Goal: Task Accomplishment & Management: Understand process/instructions

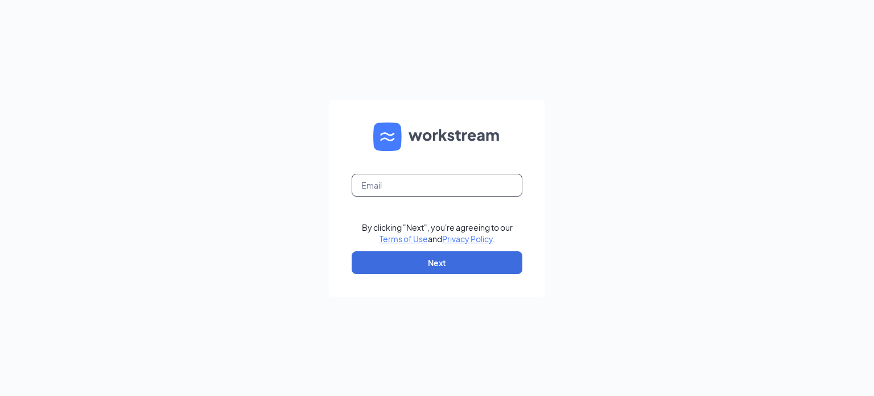
click at [395, 187] on input "text" at bounding box center [437, 185] width 171 height 23
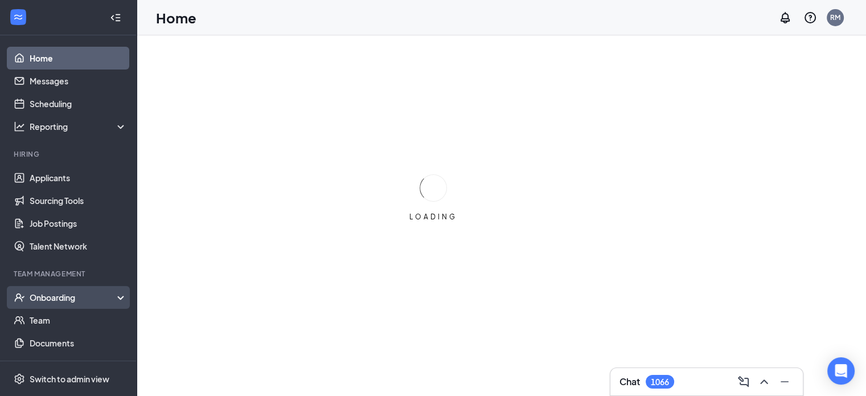
click at [52, 298] on div "Onboarding" at bounding box center [74, 296] width 88 height 11
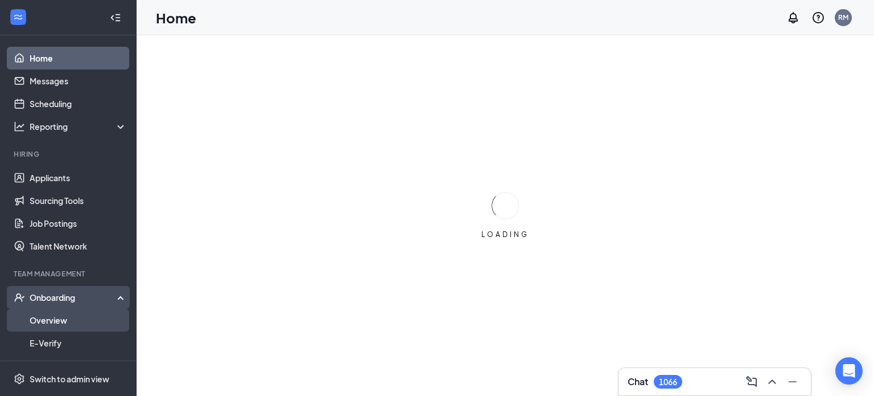
click at [57, 318] on link "Overview" at bounding box center [78, 320] width 97 height 23
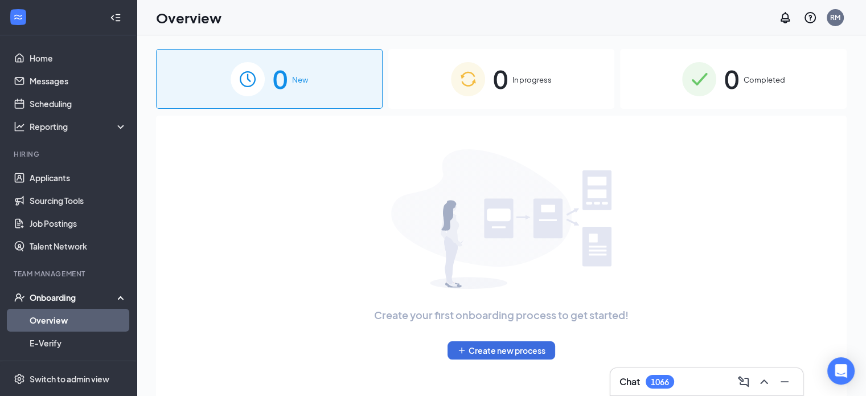
click at [703, 75] on img at bounding box center [699, 79] width 34 height 34
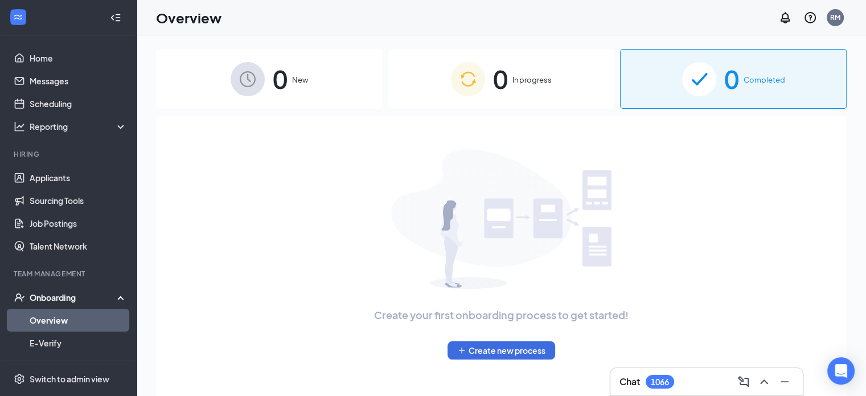
click at [717, 144] on div "Create your first onboarding process to get started! Create new process" at bounding box center [501, 254] width 665 height 277
click at [716, 90] on img at bounding box center [699, 79] width 34 height 34
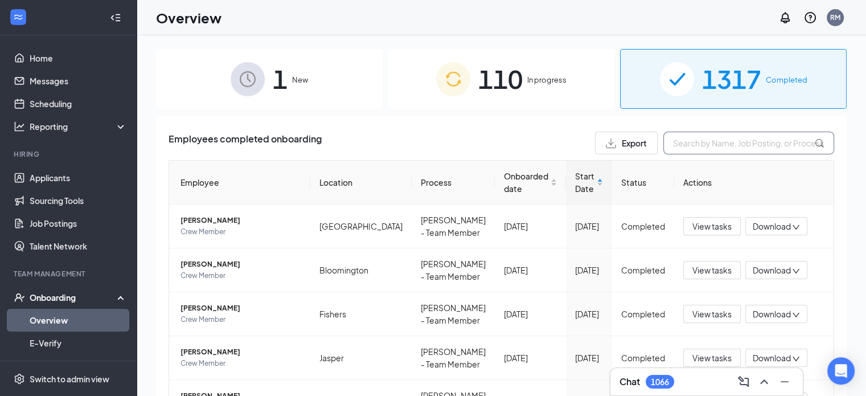
click at [706, 145] on input "text" at bounding box center [748, 143] width 171 height 23
type input "[PERSON_NAME]"
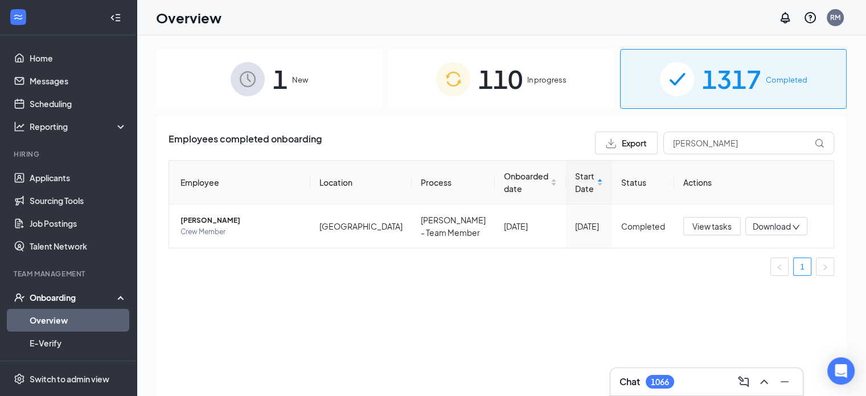
click at [503, 76] on span "110" at bounding box center [500, 78] width 44 height 39
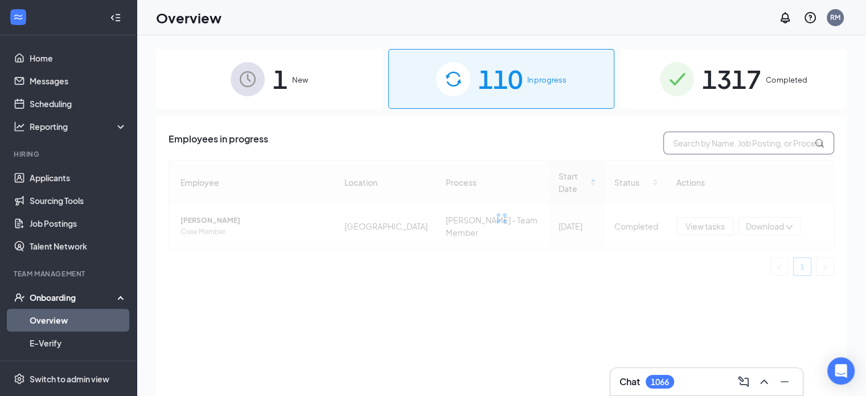
click at [712, 143] on input "text" at bounding box center [748, 143] width 171 height 23
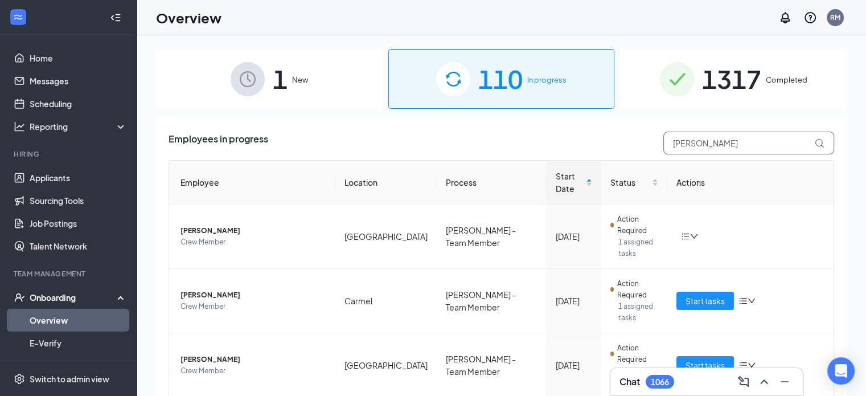
type input "[PERSON_NAME]"
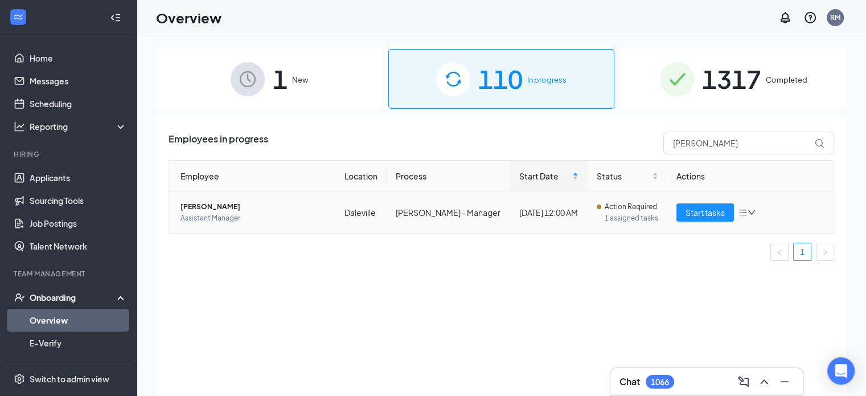
click at [245, 211] on span "[PERSON_NAME]" at bounding box center [253, 206] width 146 height 11
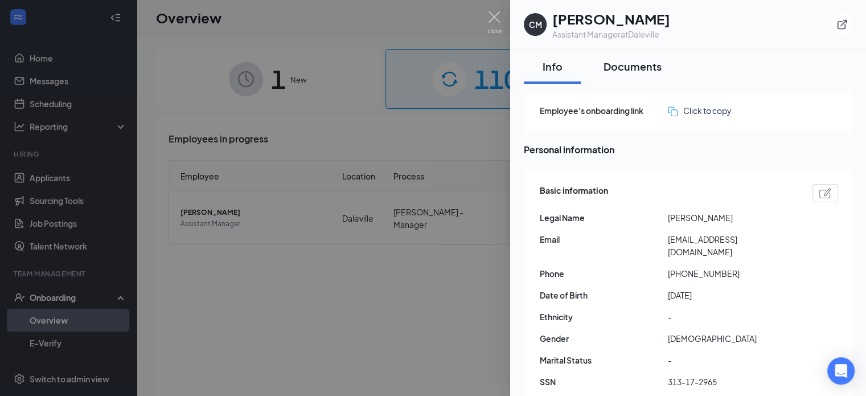
click at [647, 69] on div "Documents" at bounding box center [632, 66] width 58 height 14
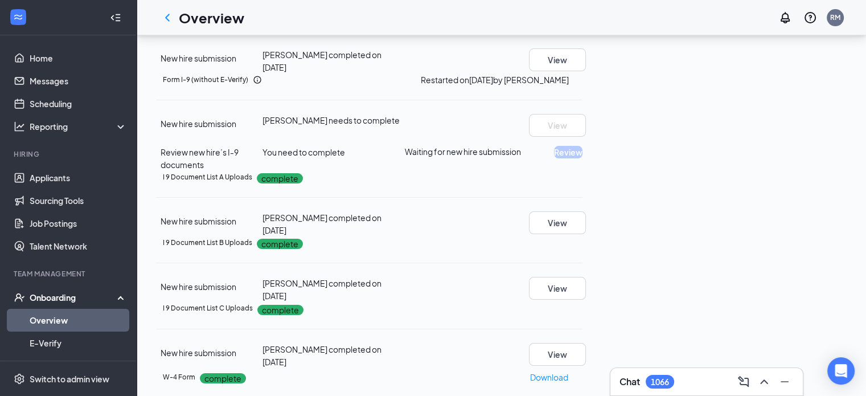
scroll to position [77, 0]
click at [582, 102] on div "Form I-9 (without E-Verify) Restarted on [DATE] by [PERSON_NAME] New hire submi…" at bounding box center [369, 121] width 426 height 97
